Goal: Task Accomplishment & Management: Use online tool/utility

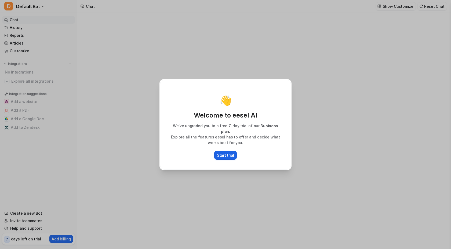
type textarea "**********"
click at [281, 181] on div "👋 Welcome to eesel AI We’ve upgraded you to a free 7-day trial of our Business …" at bounding box center [225, 124] width 141 height 249
click at [230, 154] on p "Start trial" at bounding box center [225, 155] width 17 height 6
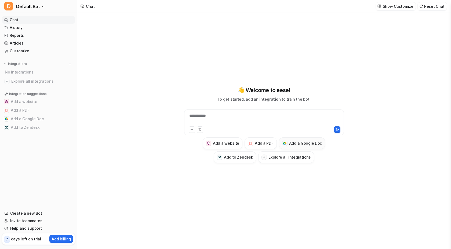
click at [309, 145] on h3 "Add a Google Doc" at bounding box center [305, 143] width 33 height 6
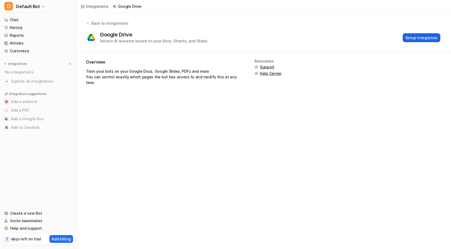
click at [419, 36] on button "Setup Integration" at bounding box center [421, 37] width 38 height 9
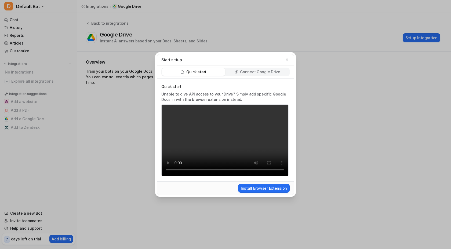
click at [264, 72] on p "Connect Google Drive" at bounding box center [260, 71] width 40 height 5
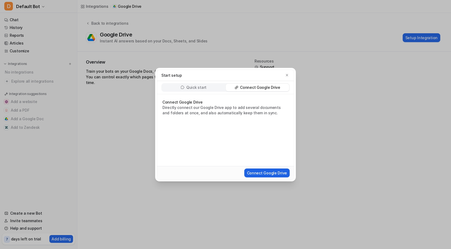
click at [262, 176] on button "Connect Google Drive" at bounding box center [266, 172] width 45 height 9
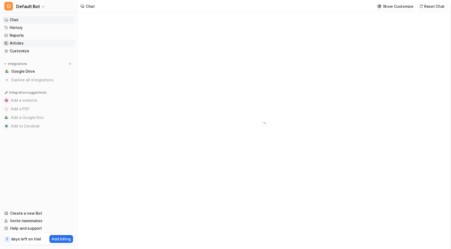
type textarea "**********"
click at [25, 73] on span "Google Drive" at bounding box center [23, 71] width 24 height 5
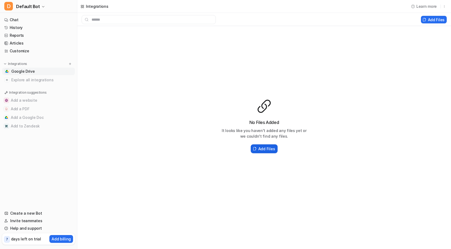
click at [268, 148] on h2 "Add Files" at bounding box center [266, 149] width 17 height 6
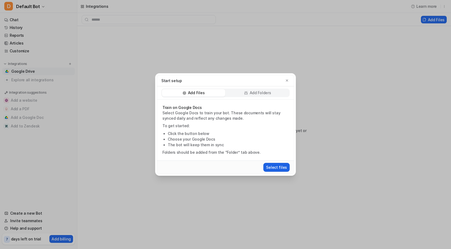
click at [283, 168] on button "Select files" at bounding box center [276, 167] width 26 height 9
click at [287, 80] on icon "button" at bounding box center [287, 80] width 2 height 2
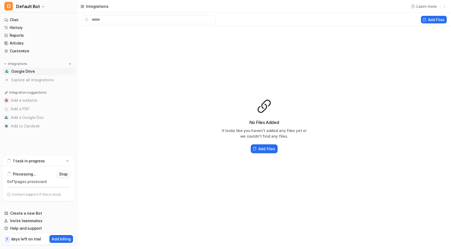
click at [67, 175] on p "Stop" at bounding box center [63, 173] width 9 height 5
click at [68, 183] on icon at bounding box center [67, 182] width 3 height 3
